Goal: Task Accomplishment & Management: Use online tool/utility

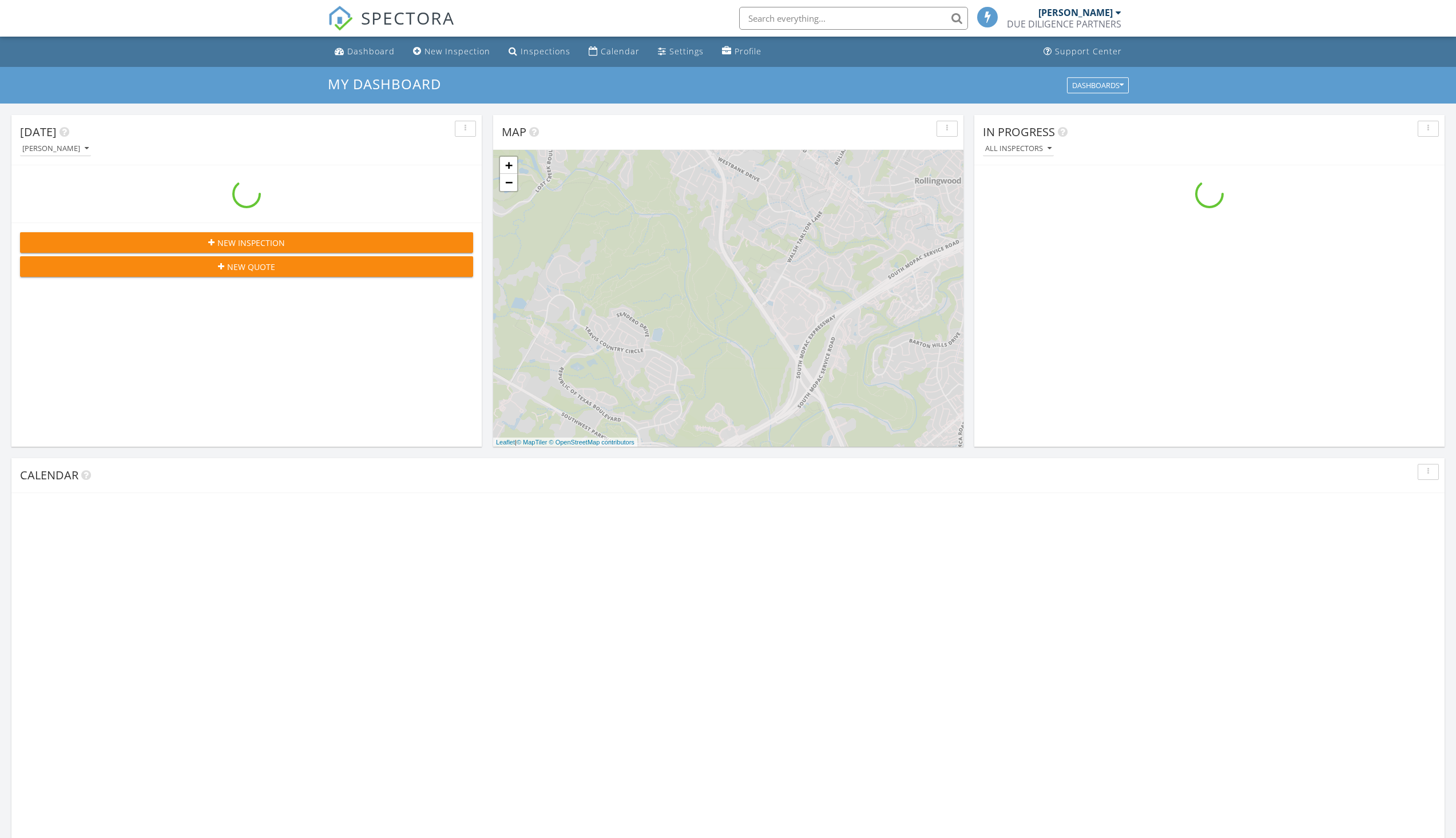
scroll to position [1059, 1474]
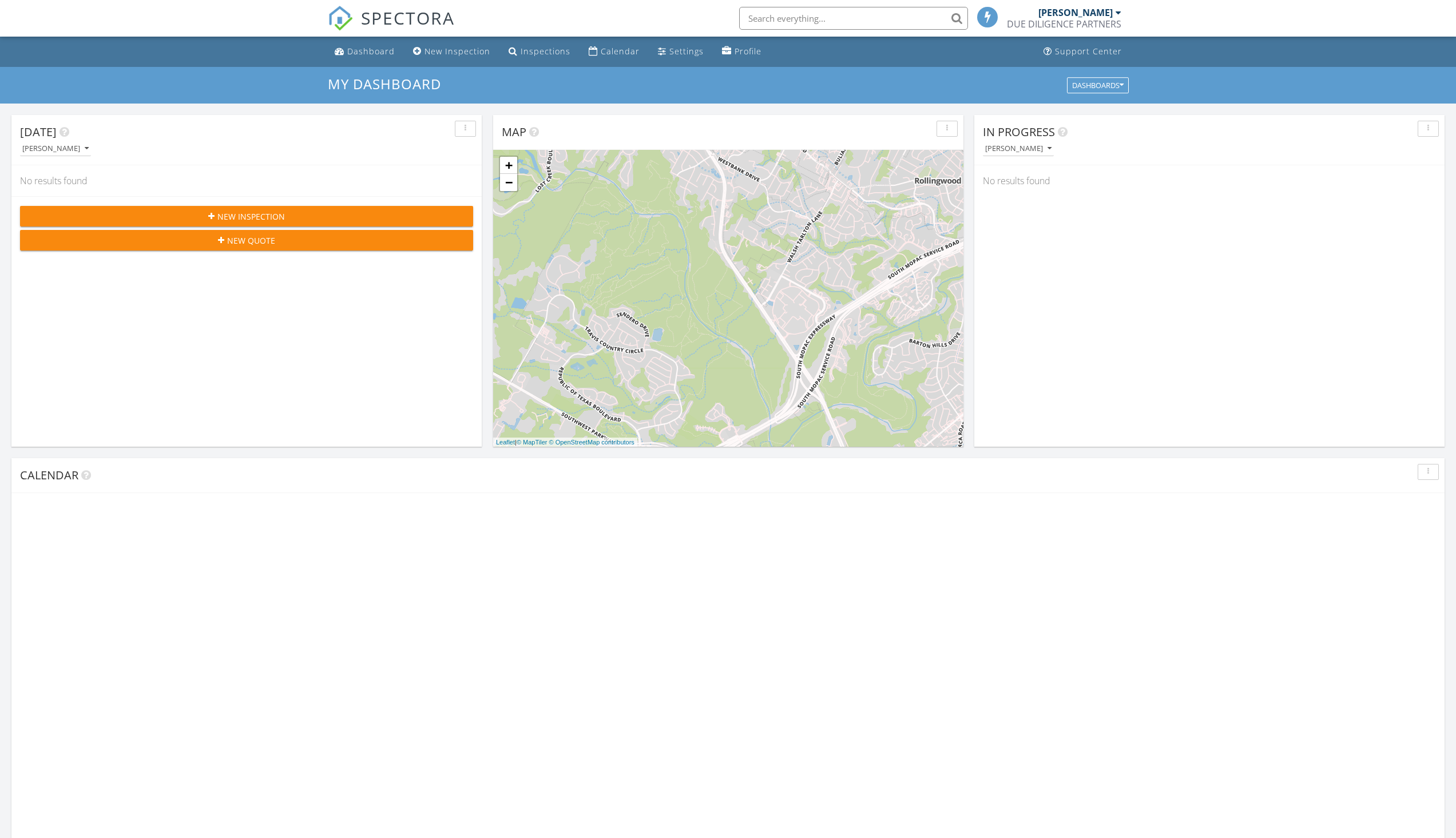
click at [810, 23] on input "text" at bounding box center [854, 18] width 229 height 23
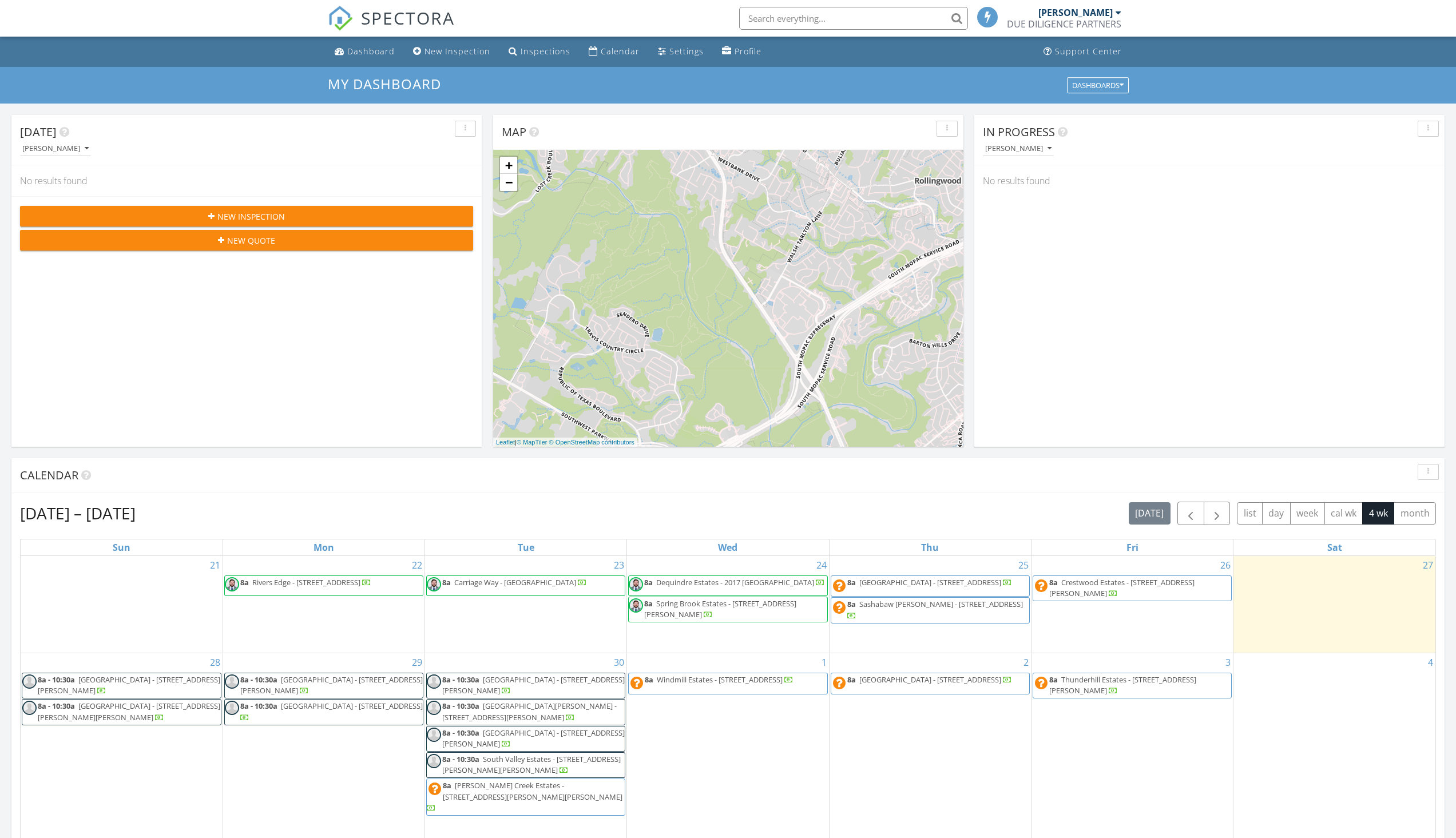
scroll to position [6, 6]
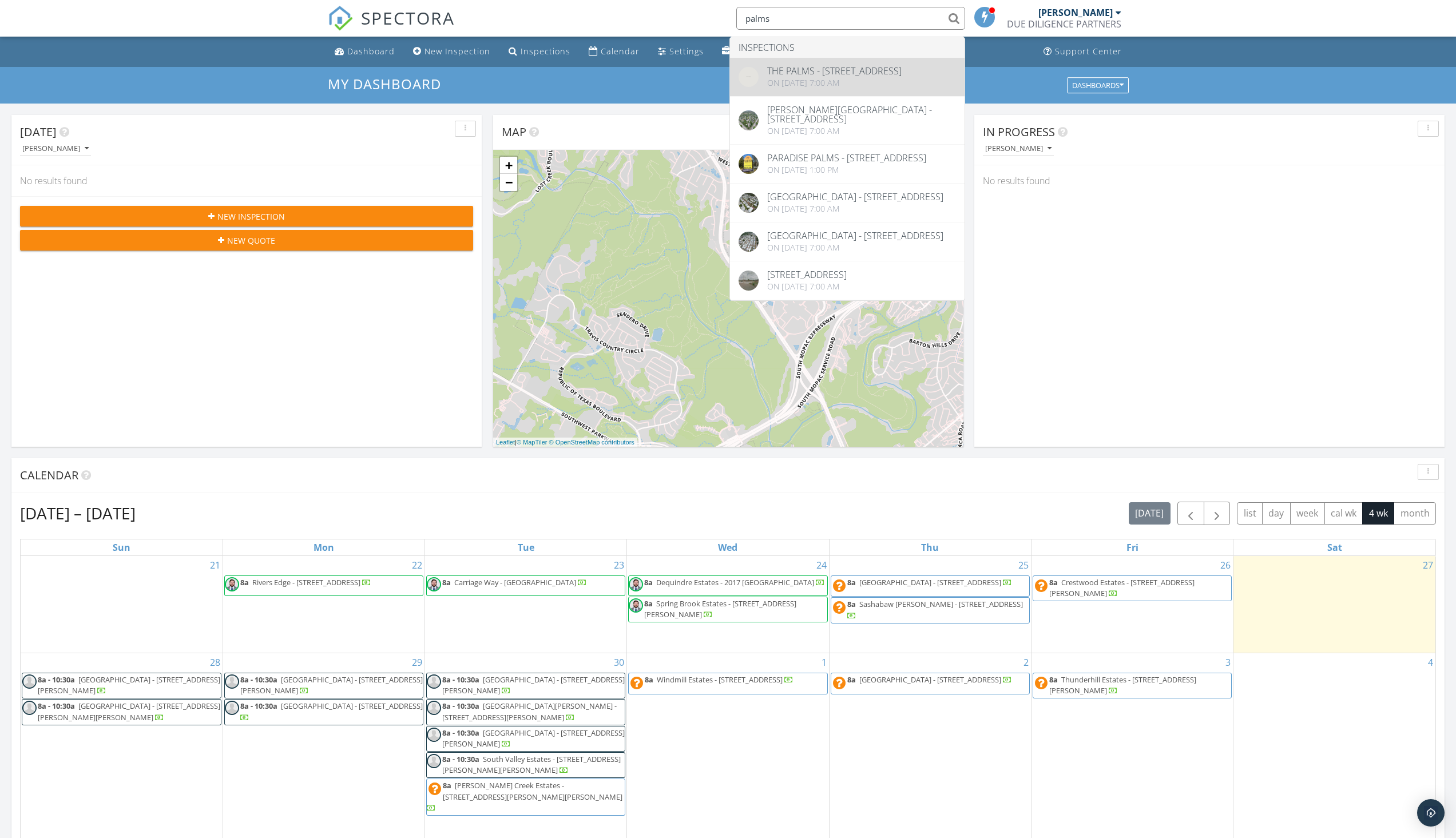
type input "palms"
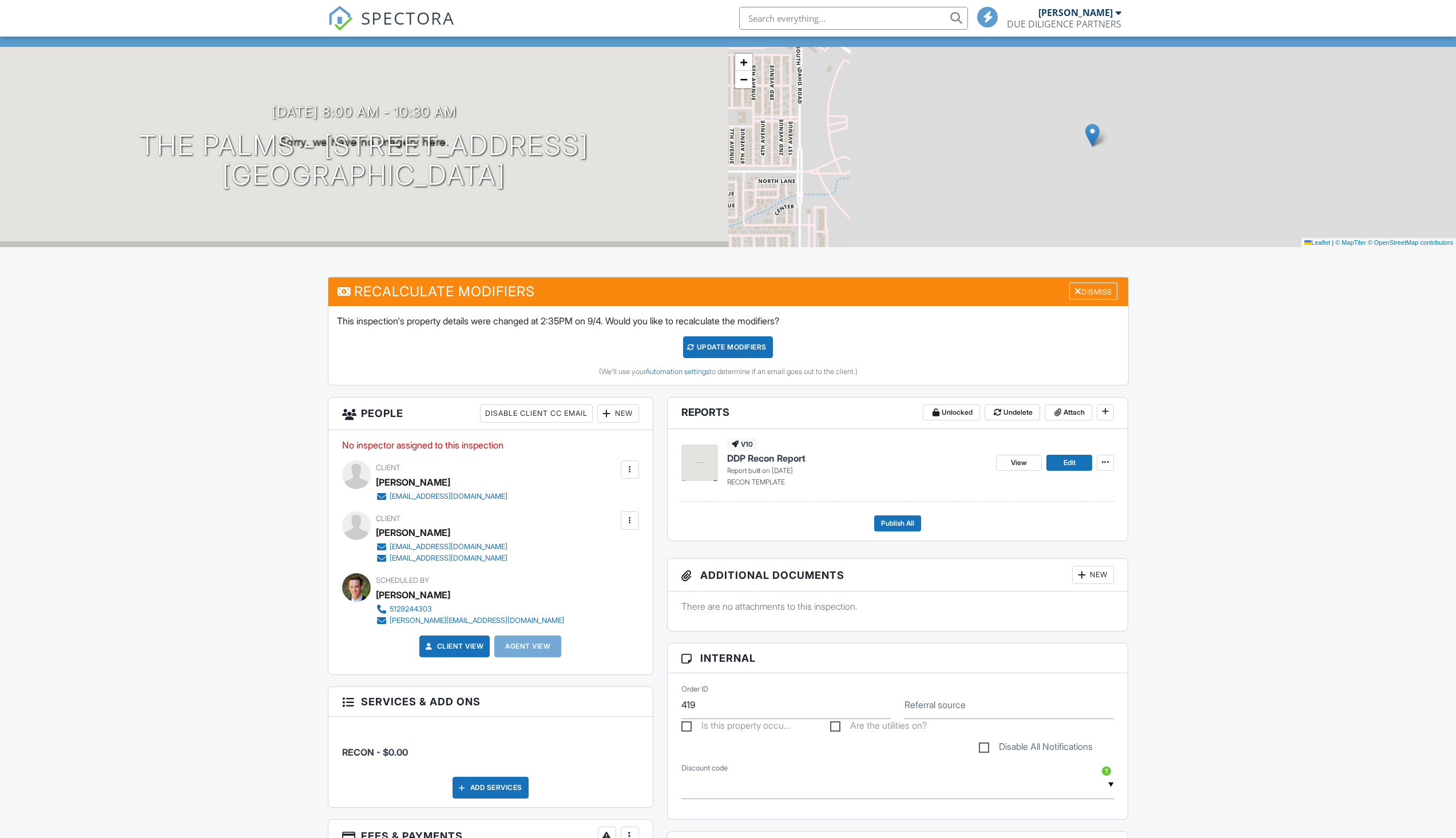
scroll to position [208, 0]
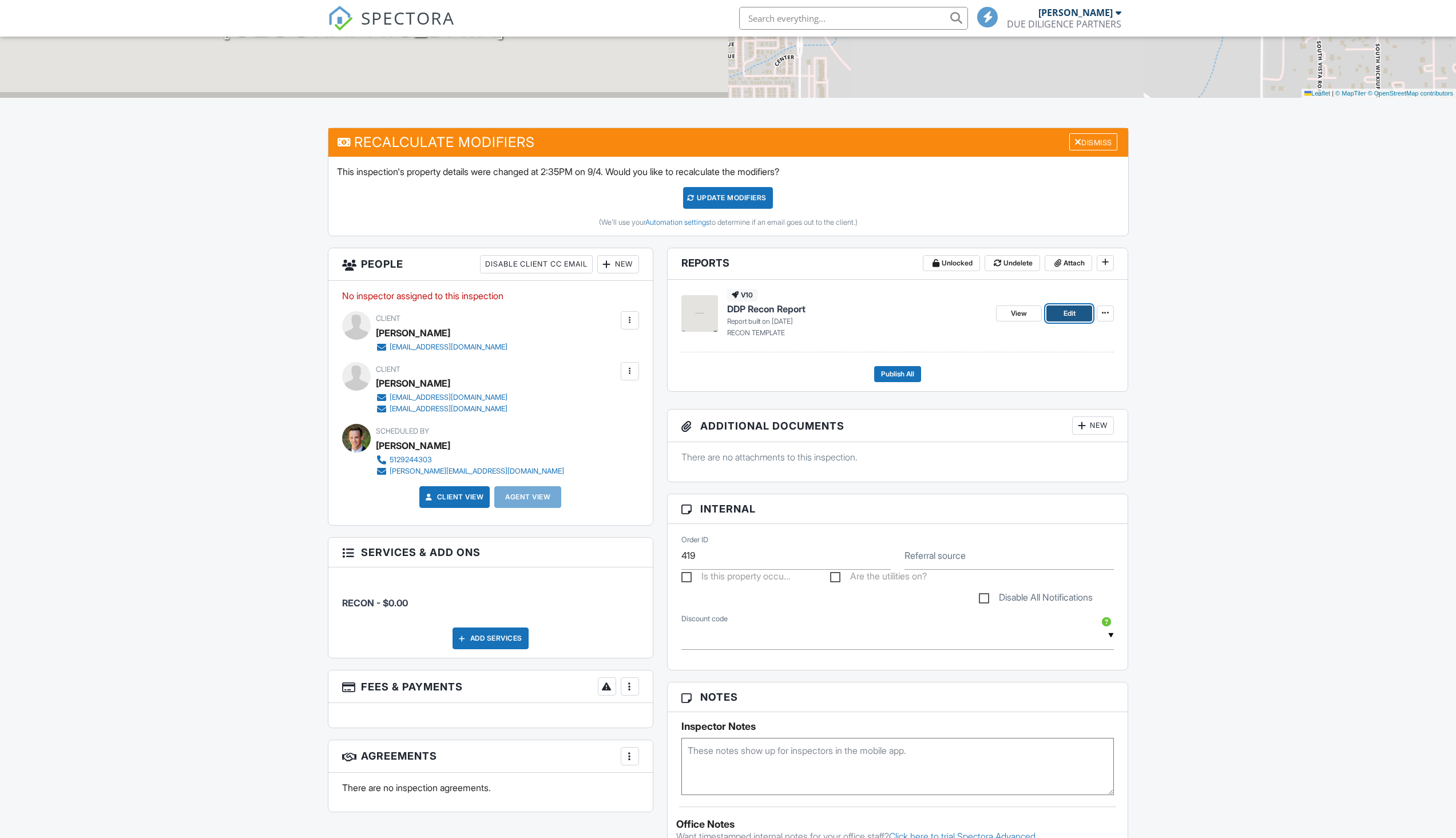
click at [1051, 310] on link "Edit" at bounding box center [1069, 314] width 46 height 16
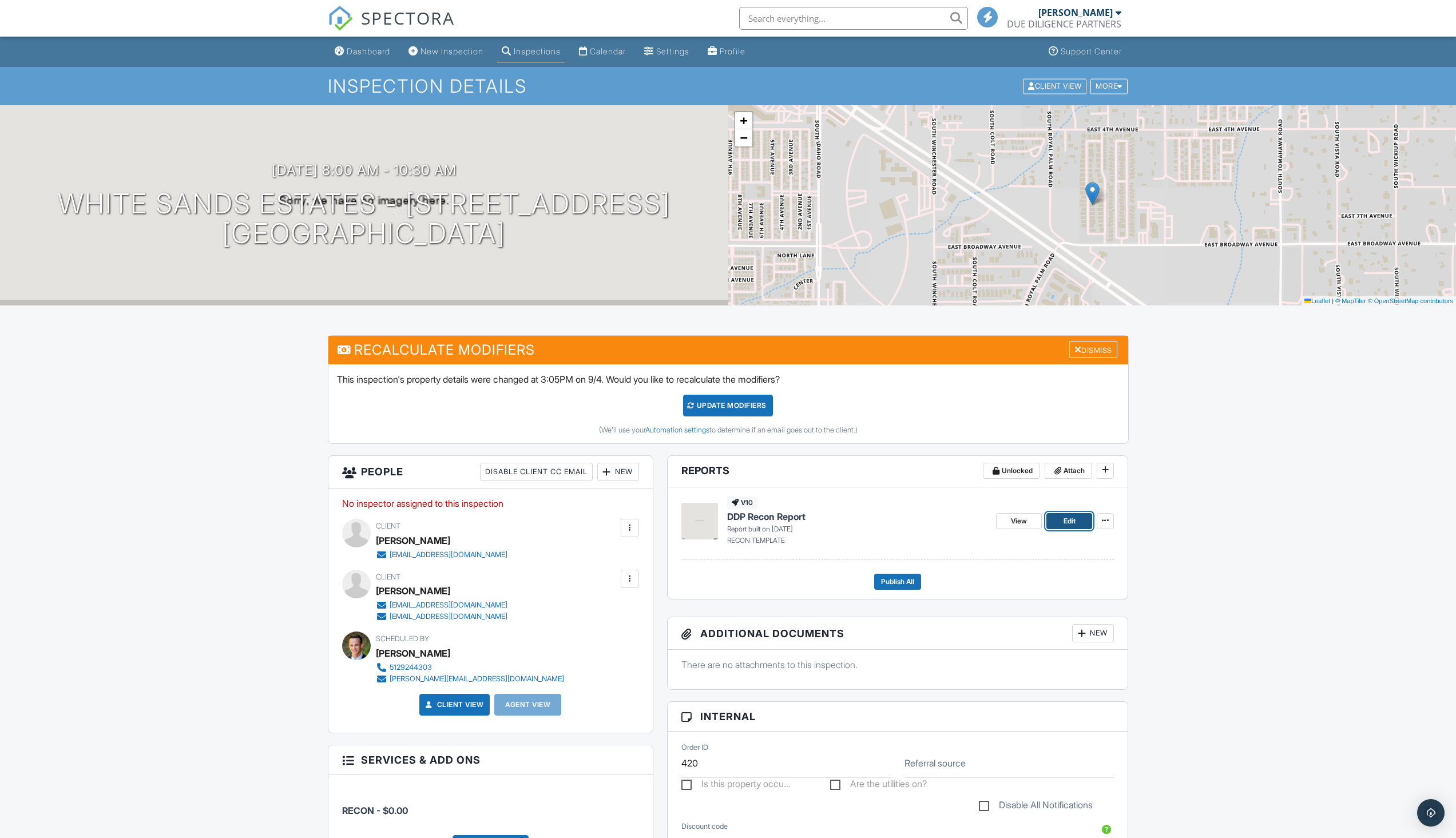
click at [1075, 518] on span "Edit" at bounding box center [1069, 521] width 12 height 11
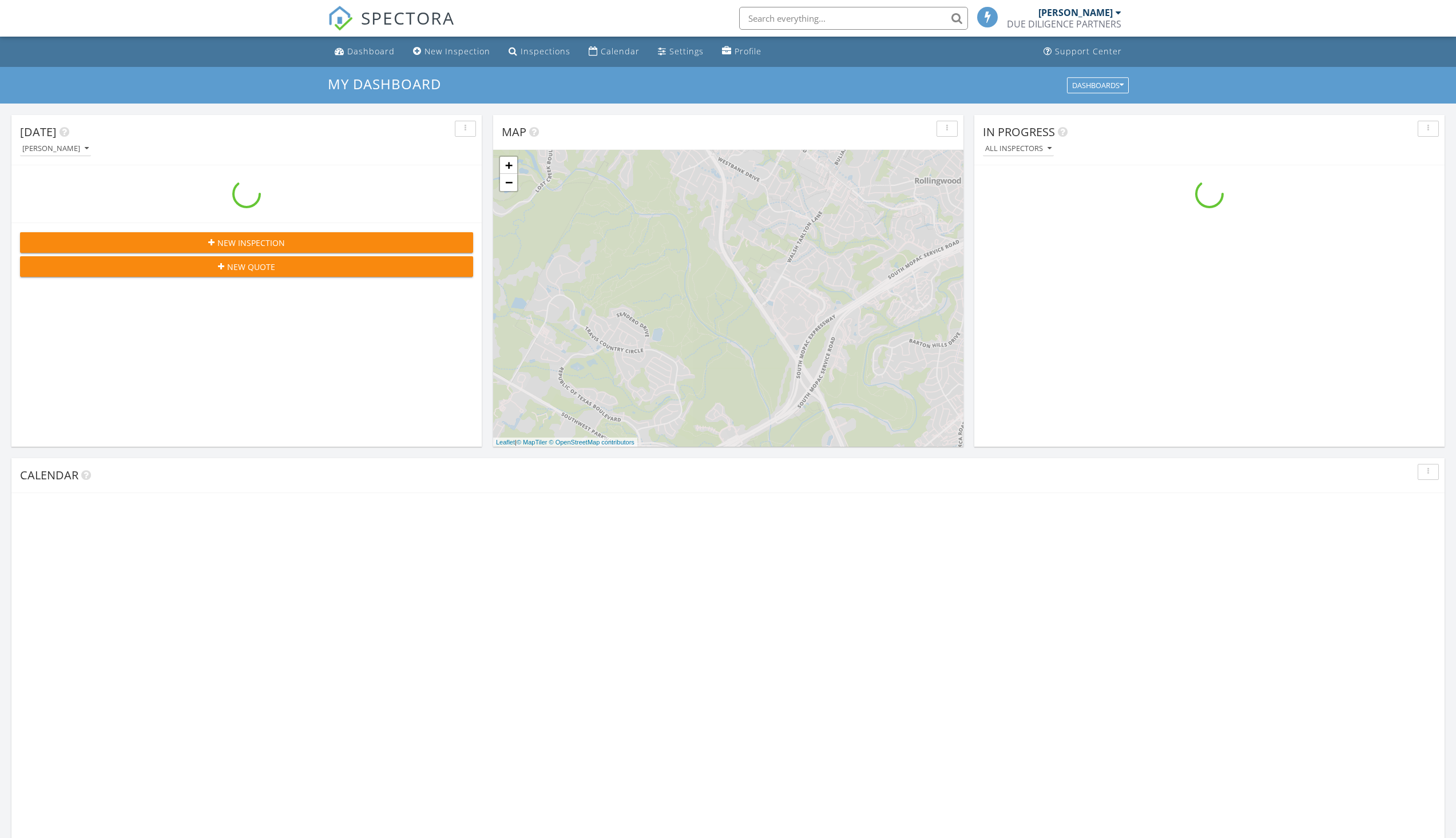
scroll to position [1059, 1474]
click at [878, 15] on input "text" at bounding box center [854, 18] width 229 height 23
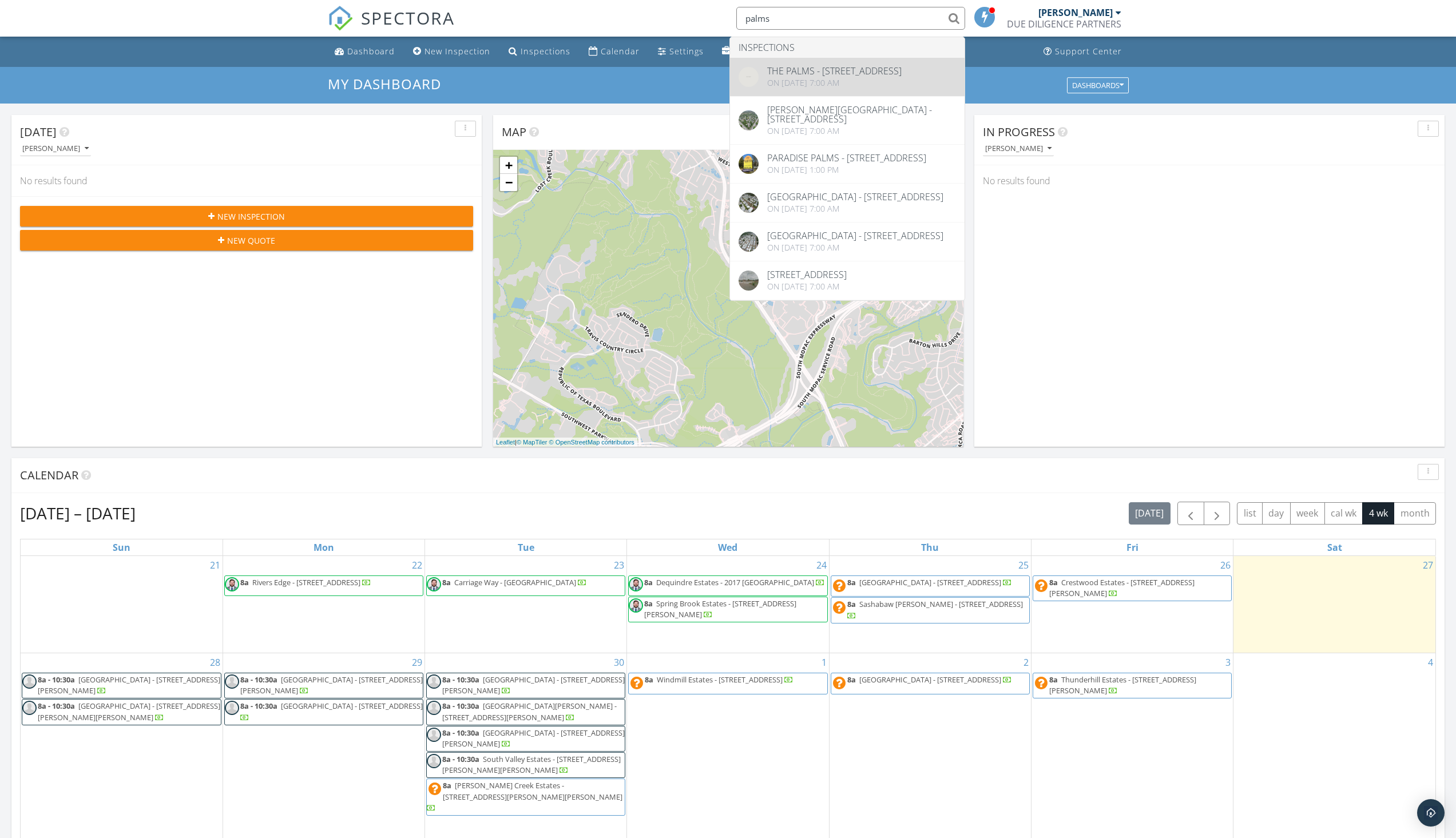
type input "palms"
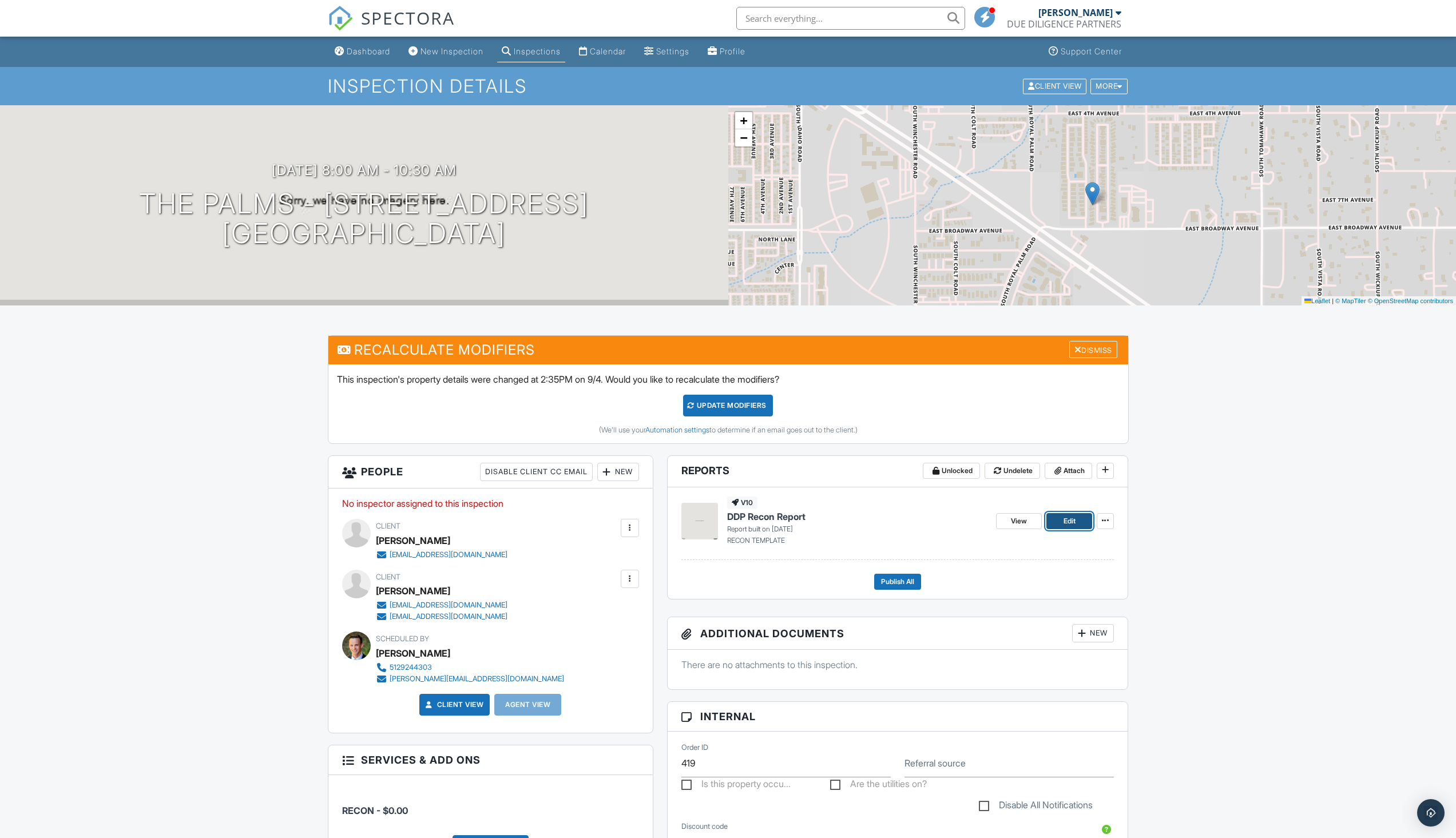
click at [1064, 516] on span "Edit" at bounding box center [1069, 521] width 12 height 11
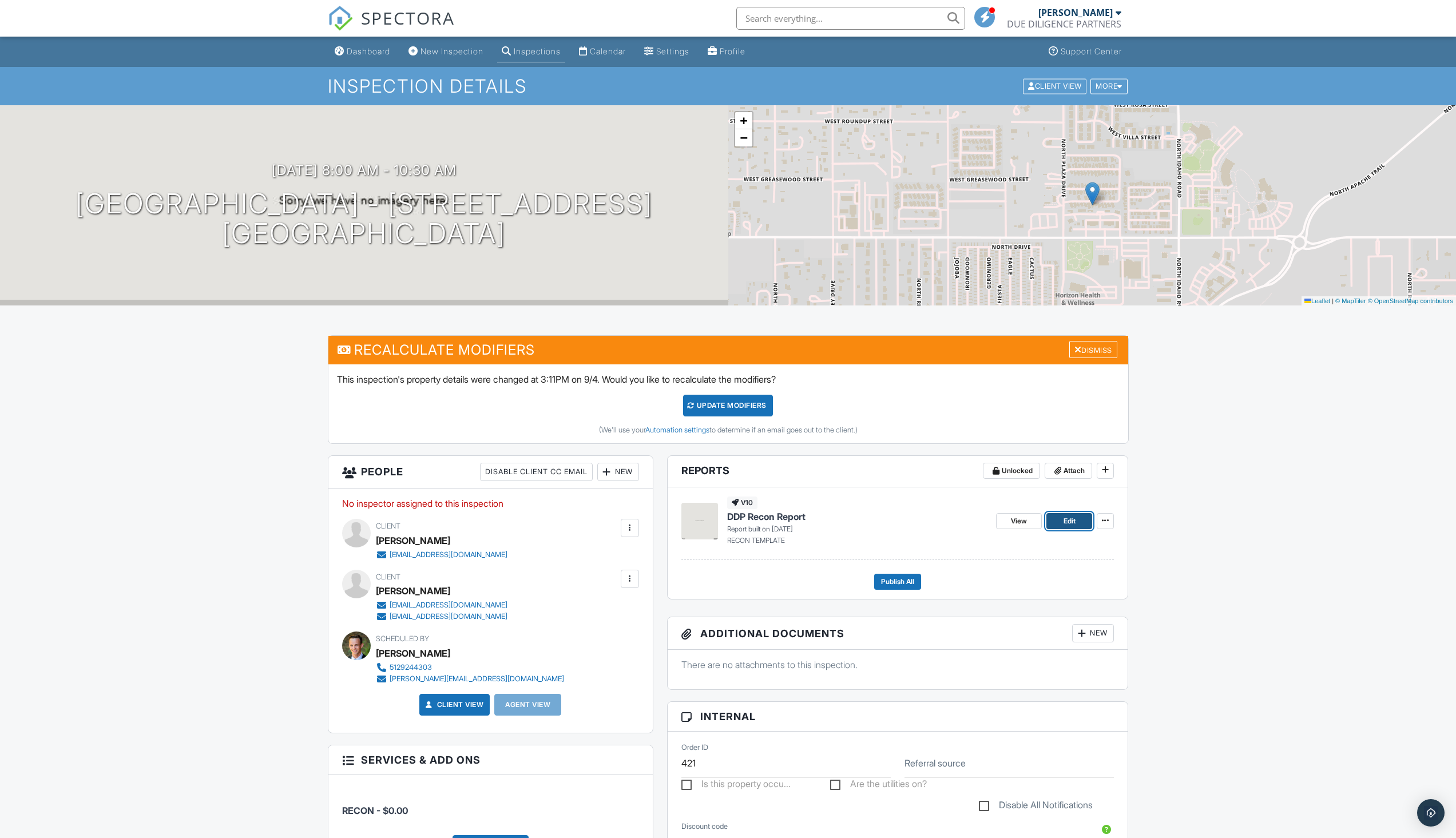
click at [1066, 521] on span "Edit" at bounding box center [1069, 521] width 12 height 11
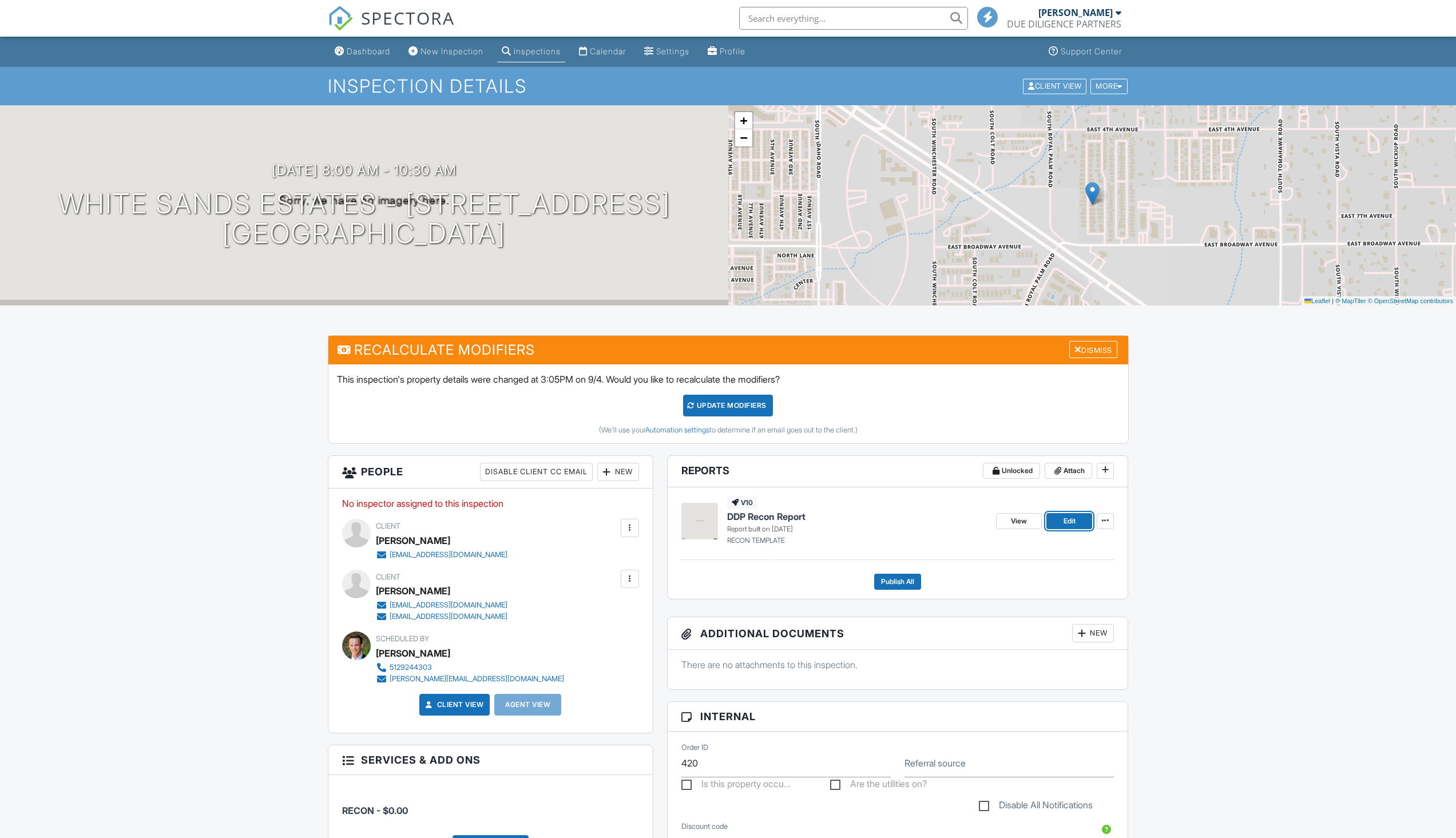
drag, startPoint x: 0, startPoint y: 0, endPoint x: 1080, endPoint y: 516, distance: 1196.9
click at [1080, 516] on link "Edit" at bounding box center [1069, 521] width 46 height 16
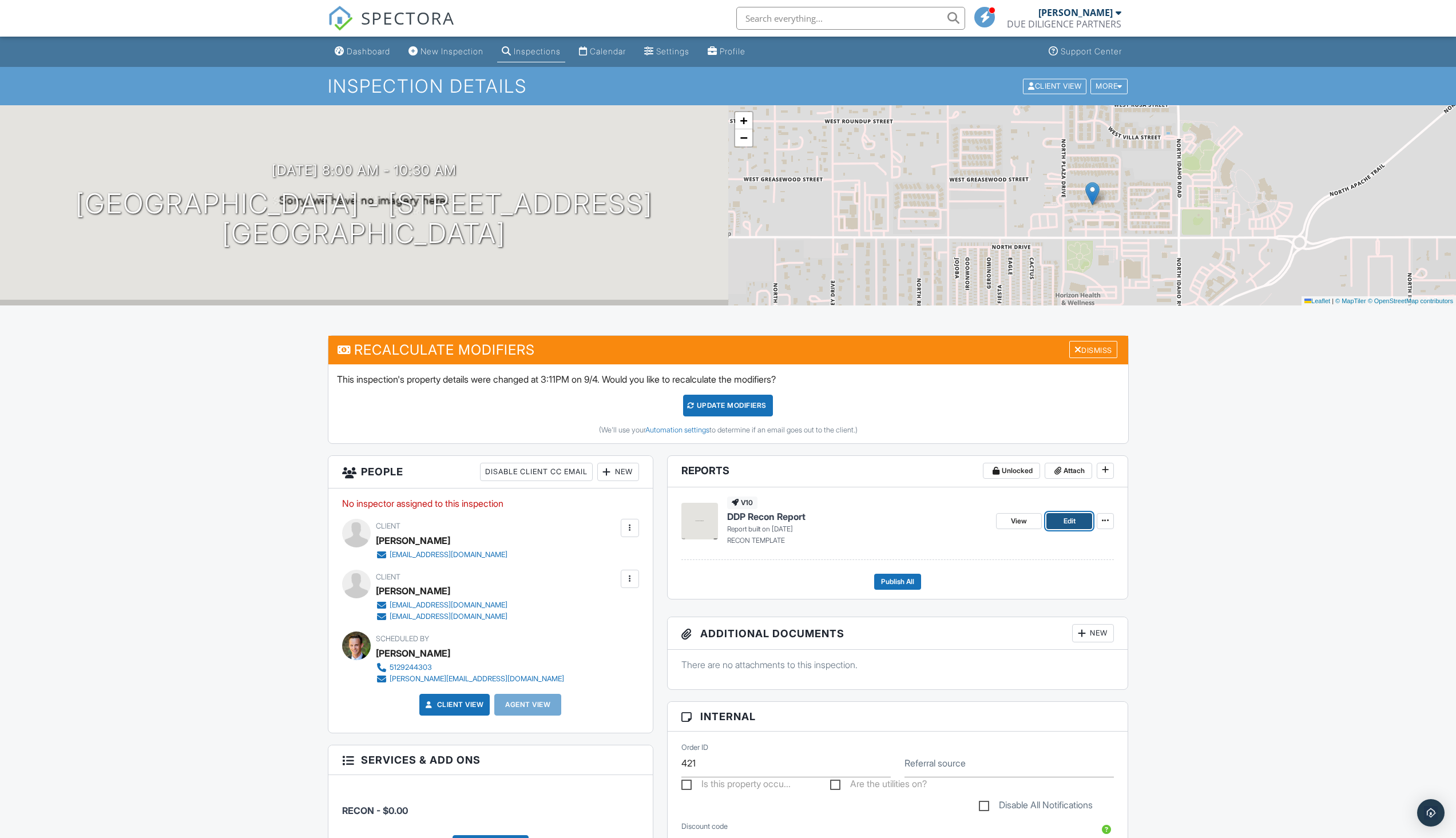
click at [1079, 514] on link "Edit" at bounding box center [1069, 521] width 46 height 16
